Goal: Task Accomplishment & Management: Manage account settings

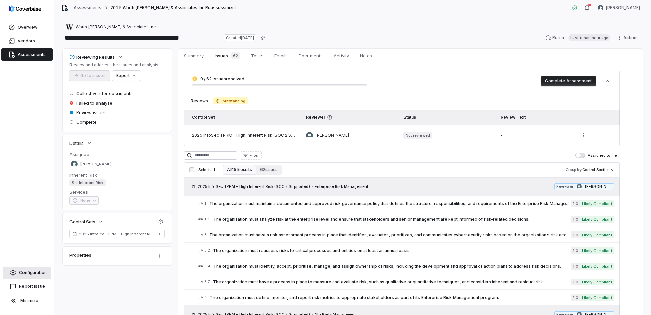
click at [24, 270] on link "Configuration" at bounding box center [27, 272] width 49 height 12
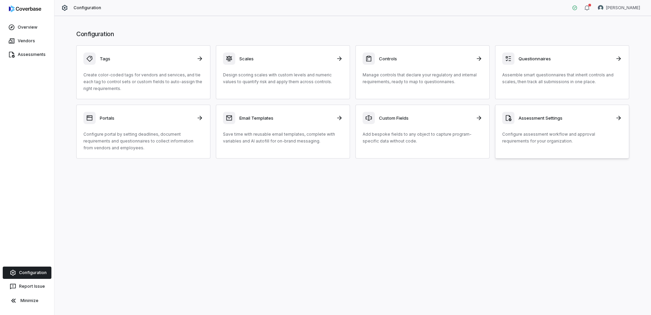
click at [536, 143] on p "Configure assessment workflow and approval requirements for your organization." at bounding box center [563, 138] width 120 height 14
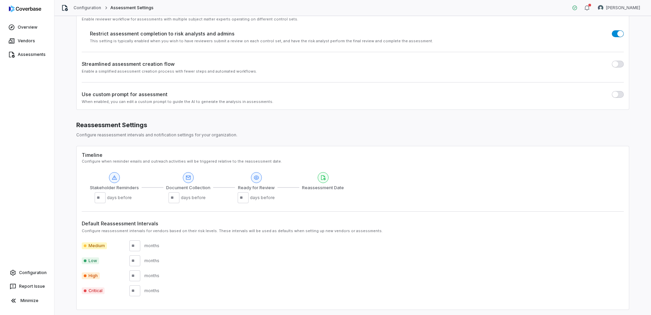
scroll to position [76, 0]
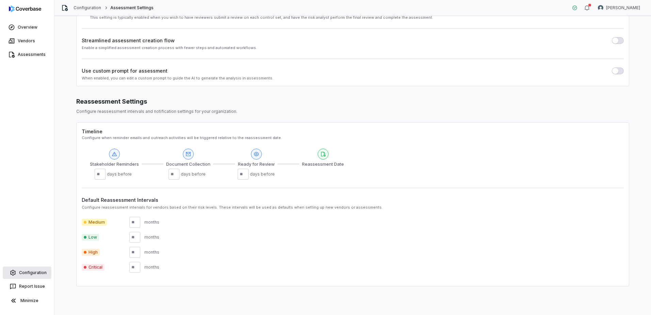
click at [34, 274] on link "Configuration" at bounding box center [27, 272] width 49 height 12
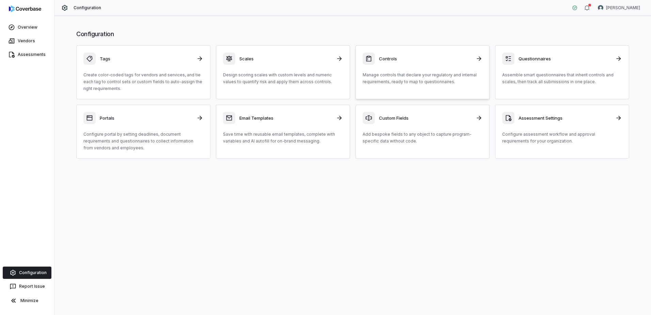
click at [446, 79] on p "Manage controls that declare your regulatory and internal requirements, ready t…" at bounding box center [423, 79] width 120 height 14
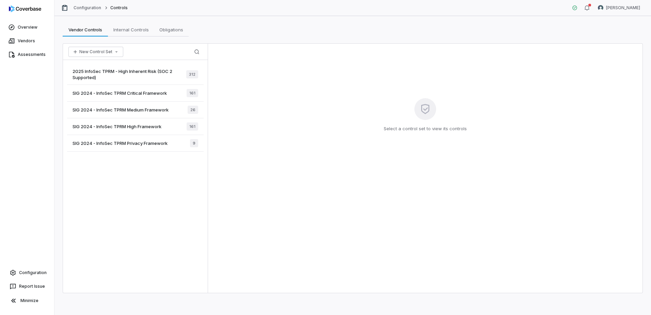
click at [157, 71] on span "2025 InfoSec TPRM - High Inherent Risk (SOC 2 Supported)" at bounding box center [130, 74] width 114 height 12
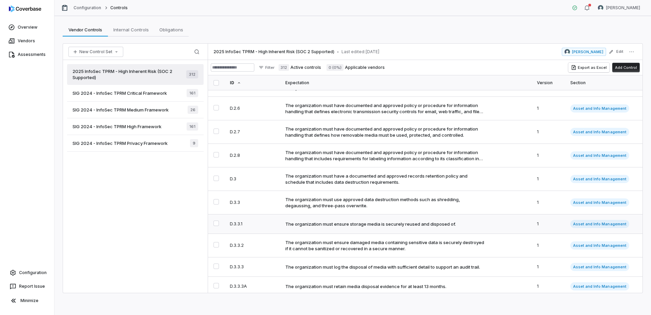
scroll to position [1567, 0]
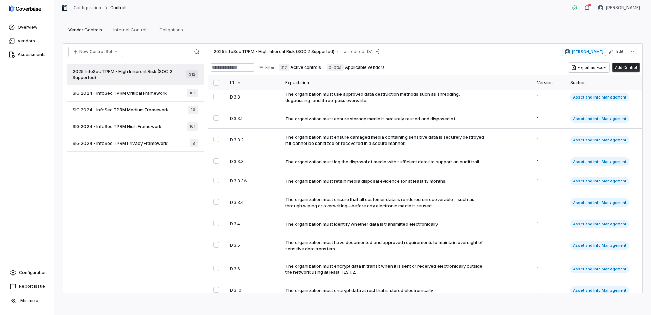
click at [344, 66] on span "0 (0%)" at bounding box center [335, 67] width 17 height 7
click at [374, 68] on label "0 (0%) Applicable vendors" at bounding box center [356, 67] width 58 height 7
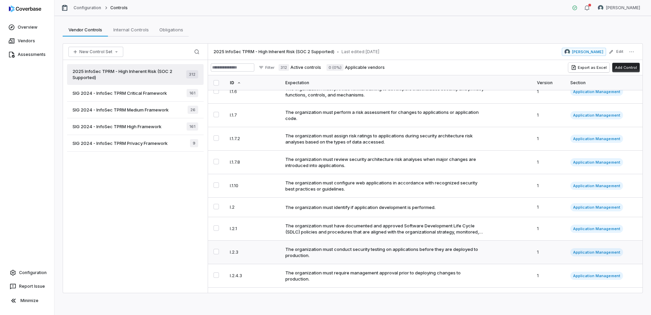
scroll to position [4531, 0]
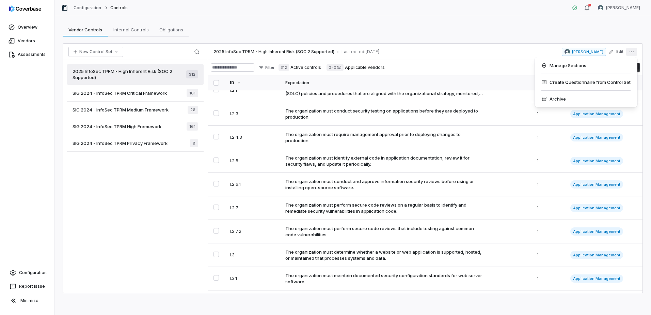
click at [635, 53] on button "More actions" at bounding box center [632, 52] width 11 height 8
click at [564, 69] on div "Manage Sections" at bounding box center [586, 65] width 97 height 11
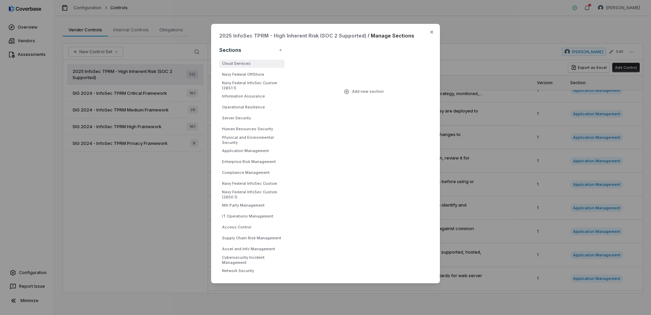
click at [244, 63] on li "Cloud Services" at bounding box center [251, 64] width 65 height 8
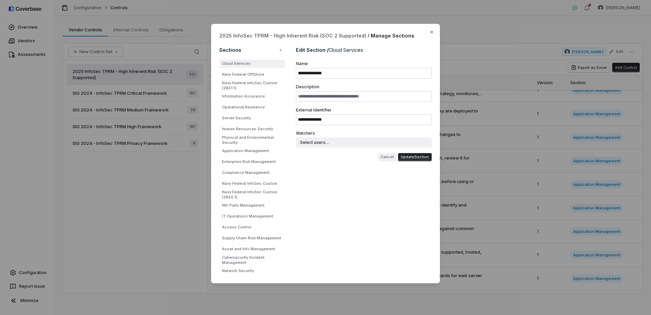
click at [388, 155] on button "Cancel" at bounding box center [387, 157] width 19 height 8
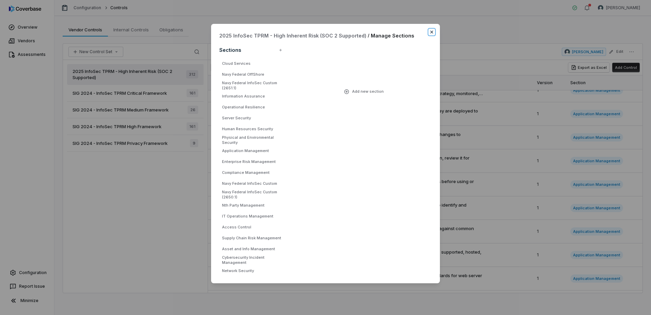
click at [432, 31] on icon "button" at bounding box center [431, 31] width 5 height 5
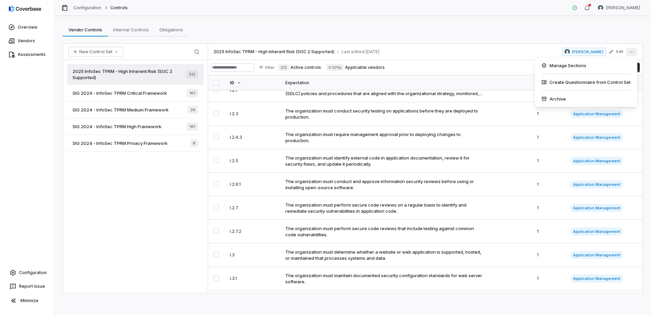
click at [631, 53] on icon "More actions" at bounding box center [631, 51] width 5 height 5
click at [404, 37] on div "Vendor Controls Vendor Controls Internal Controls Internal Controls Obligations…" at bounding box center [353, 165] width 597 height 299
click at [283, 67] on html "Overview Vendors Assessments Configuration Report Issue Minimize Configuration …" at bounding box center [325, 157] width 651 height 315
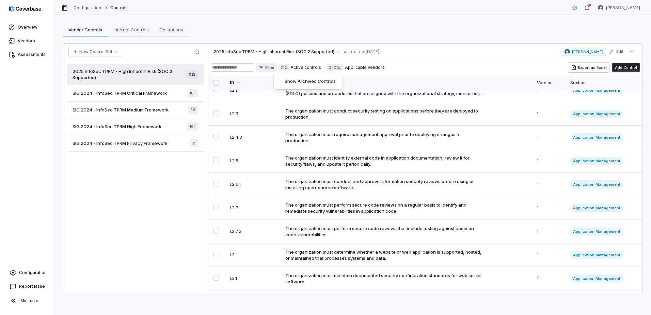
click at [445, 41] on html "Overview Vendors Assessments Configuration Report Issue Minimize Configuration …" at bounding box center [325, 157] width 651 height 315
click at [150, 33] on span "Internal Controls" at bounding box center [131, 29] width 41 height 9
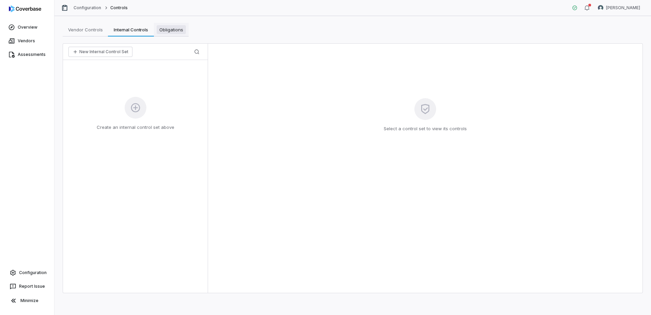
click at [182, 31] on span "Obligations" at bounding box center [171, 29] width 29 height 9
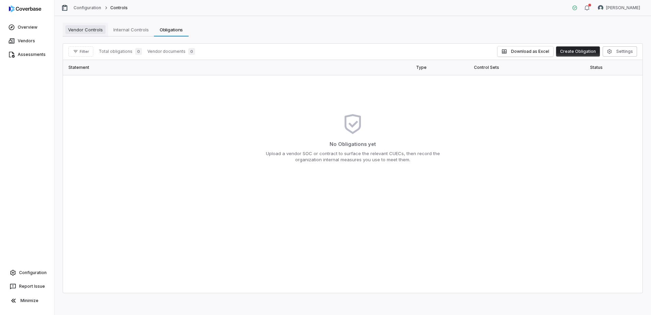
click at [90, 32] on span "Vendor Controls" at bounding box center [85, 29] width 40 height 9
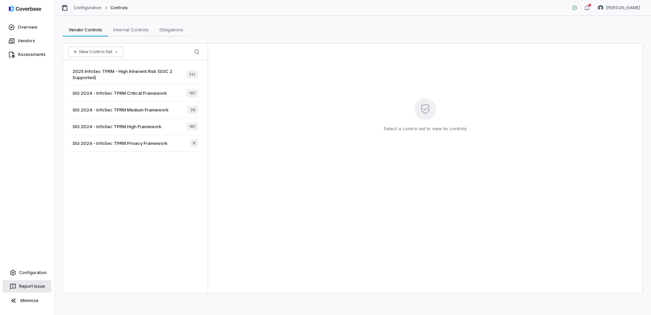
click at [17, 286] on button "Report Issue" at bounding box center [27, 286] width 49 height 12
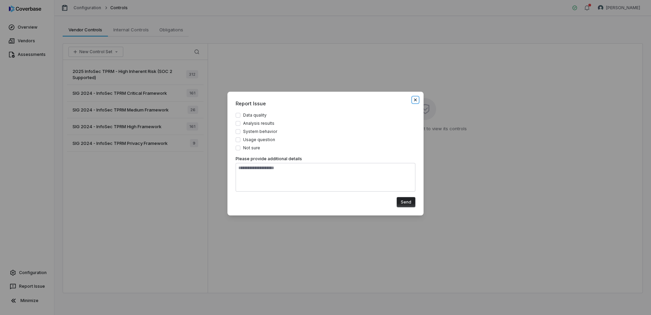
click at [417, 99] on icon "button" at bounding box center [415, 99] width 5 height 5
type textarea "*"
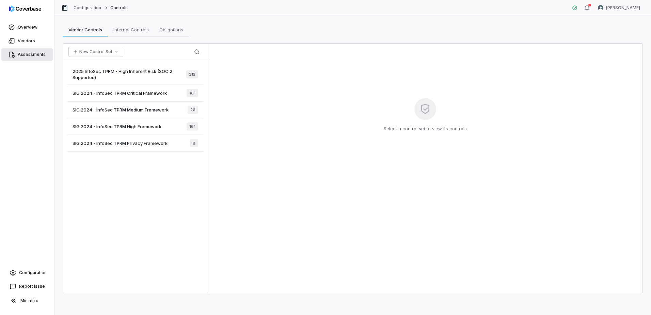
click at [25, 52] on link "Assessments" at bounding box center [26, 54] width 51 height 12
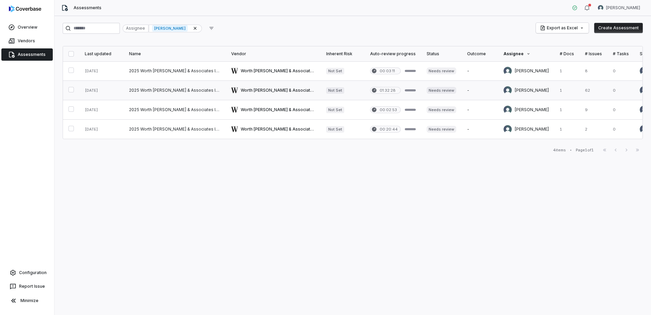
click at [71, 91] on button "button" at bounding box center [70, 89] width 5 height 5
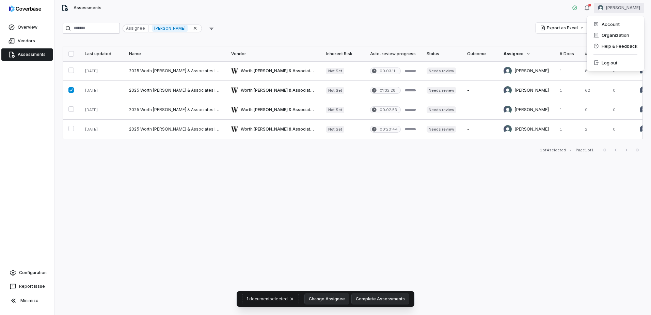
click at [641, 7] on html "Overview Vendors Assessments Configuration Report Issue Minimize Assessments [P…" at bounding box center [325, 157] width 651 height 315
click at [587, 9] on html "Overview Vendors Assessments Configuration Report Issue Minimize Assessments [P…" at bounding box center [325, 157] width 651 height 315
click at [590, 7] on icon "button" at bounding box center [587, 7] width 5 height 5
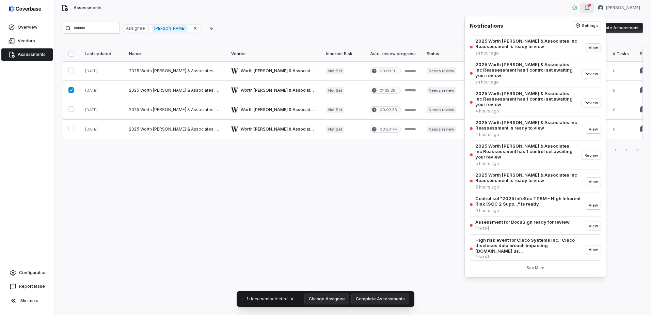
click at [592, 48] on button "View" at bounding box center [593, 48] width 15 height 8
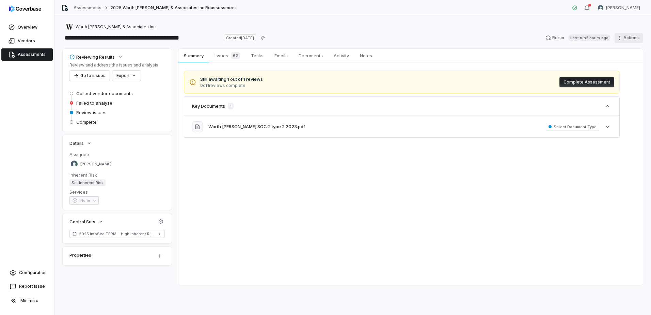
click at [635, 38] on html "**********" at bounding box center [325, 157] width 651 height 315
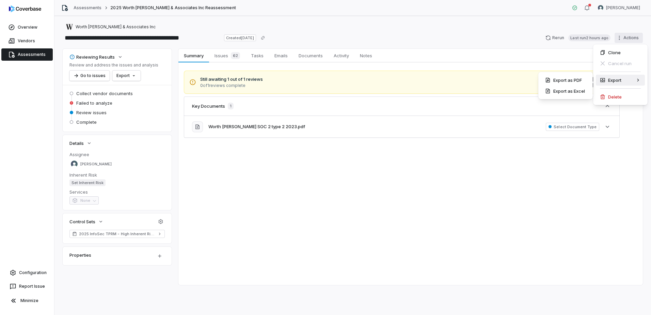
click at [375, 203] on html "**********" at bounding box center [325, 157] width 651 height 315
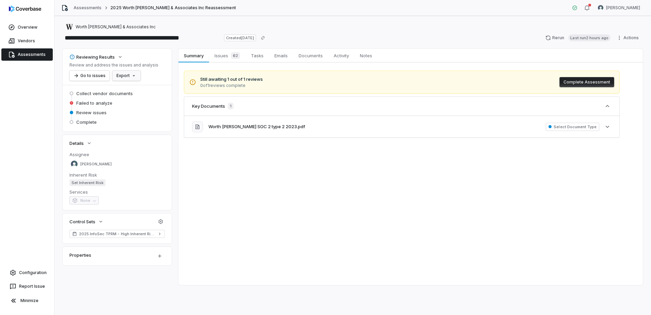
click at [121, 76] on html "**********" at bounding box center [325, 157] width 651 height 315
click at [483, 192] on html "**********" at bounding box center [325, 157] width 651 height 315
click at [256, 57] on span "Tasks" at bounding box center [257, 55] width 18 height 9
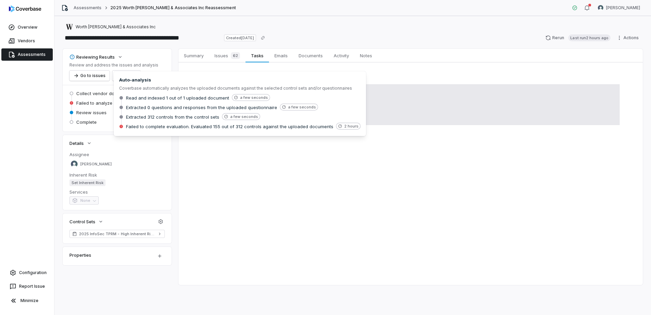
click at [94, 103] on span "Failed to analyze" at bounding box center [94, 103] width 36 height 6
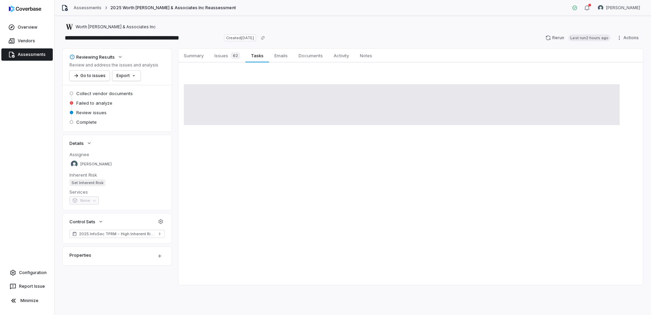
click at [79, 103] on span "Failed to analyze" at bounding box center [94, 103] width 36 height 6
click at [87, 93] on span "Collect vendor documents" at bounding box center [104, 93] width 57 height 6
click at [159, 222] on icon "button" at bounding box center [160, 221] width 5 height 5
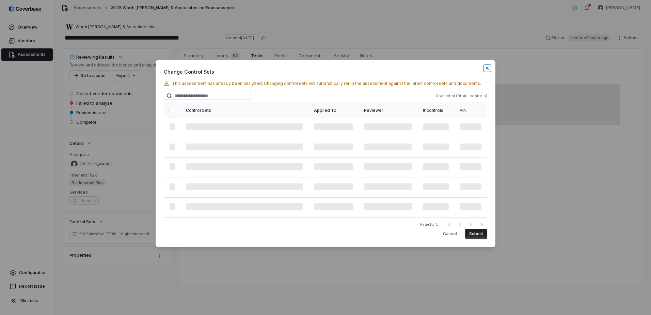
click at [487, 67] on icon "button" at bounding box center [487, 68] width 3 height 3
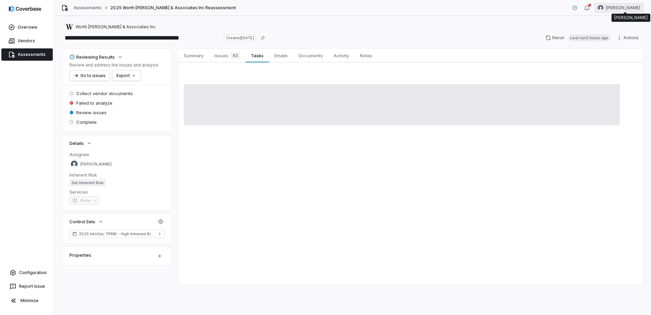
click at [623, 8] on html "**********" at bounding box center [325, 157] width 651 height 315
click at [613, 34] on div "Organization" at bounding box center [616, 35] width 52 height 11
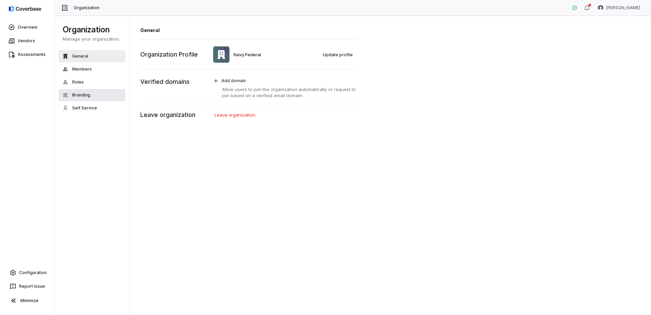
click at [92, 98] on button "Branding" at bounding box center [92, 95] width 67 height 12
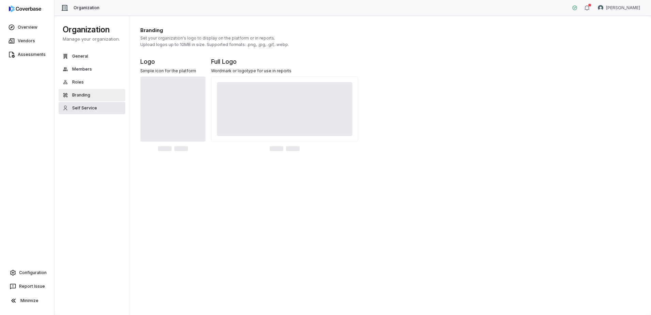
click at [90, 107] on span "Self Service" at bounding box center [84, 107] width 25 height 5
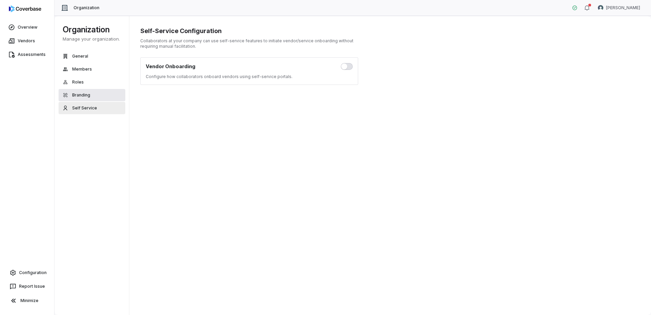
click at [74, 97] on span "Branding" at bounding box center [81, 94] width 18 height 5
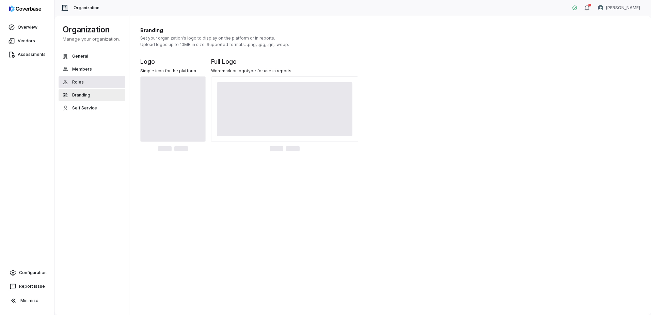
click at [72, 83] on span "Roles" at bounding box center [78, 81] width 12 height 5
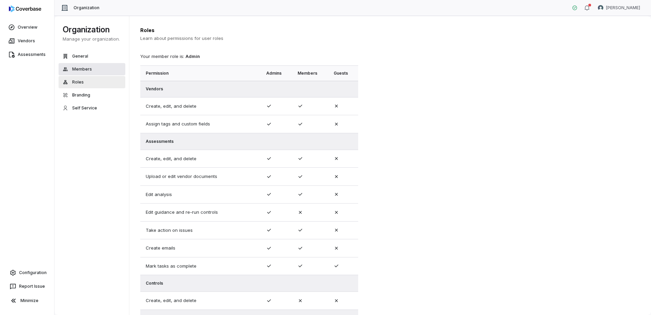
click at [75, 67] on span "Members" at bounding box center [82, 68] width 20 height 5
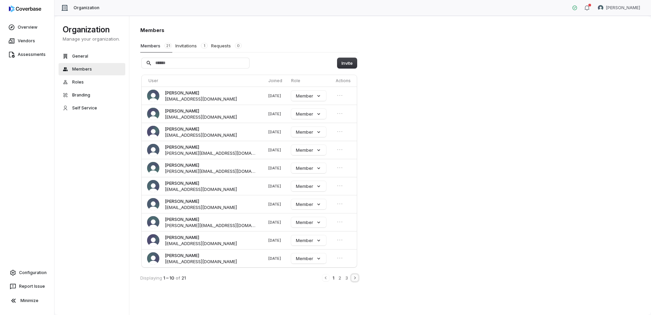
click at [355, 280] on icon "Next" at bounding box center [354, 277] width 5 height 5
click at [341, 186] on icon "Open menu" at bounding box center [340, 186] width 7 height 7
click at [475, 188] on div "Members Members 21 Invitations 1 Requests 0 Invite User Joined Role Actions [PE…" at bounding box center [390, 165] width 522 height 299
click at [194, 44] on button "Invitations 1" at bounding box center [191, 45] width 33 height 13
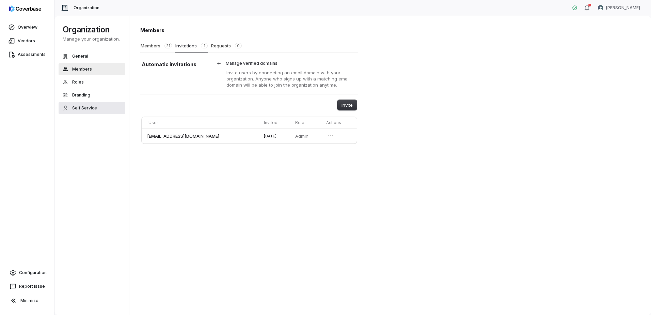
click at [83, 109] on span "Self Service" at bounding box center [84, 107] width 25 height 5
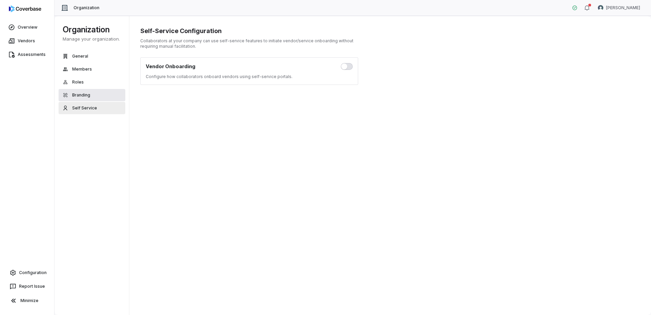
click at [81, 94] on span "Branding" at bounding box center [81, 94] width 18 height 5
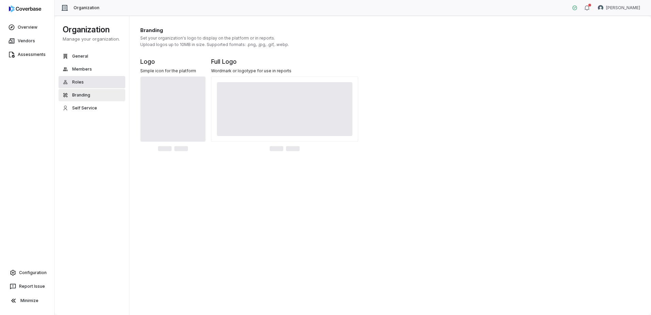
click at [83, 82] on button "Roles" at bounding box center [92, 82] width 67 height 12
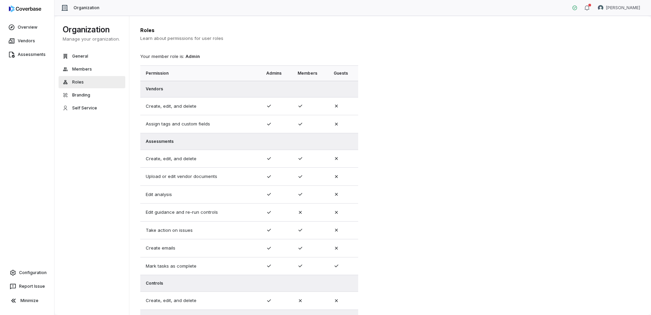
click at [484, 105] on div "Roles Learn about permissions for user roles Your member role is: Admin Permiss…" at bounding box center [390, 165] width 522 height 299
click at [590, 7] on icon "button" at bounding box center [587, 7] width 5 height 5
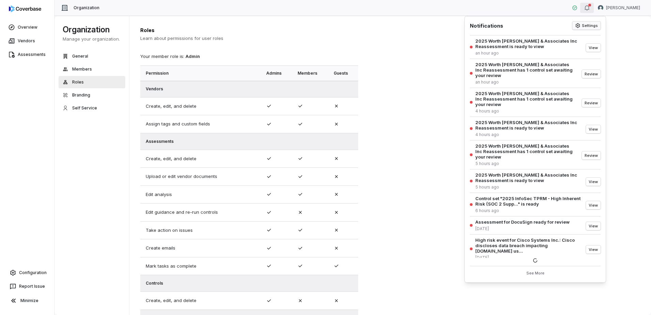
click at [587, 24] on button "Settings" at bounding box center [587, 25] width 28 height 8
